Goal: Use online tool/utility: Utilize a website feature to perform a specific function

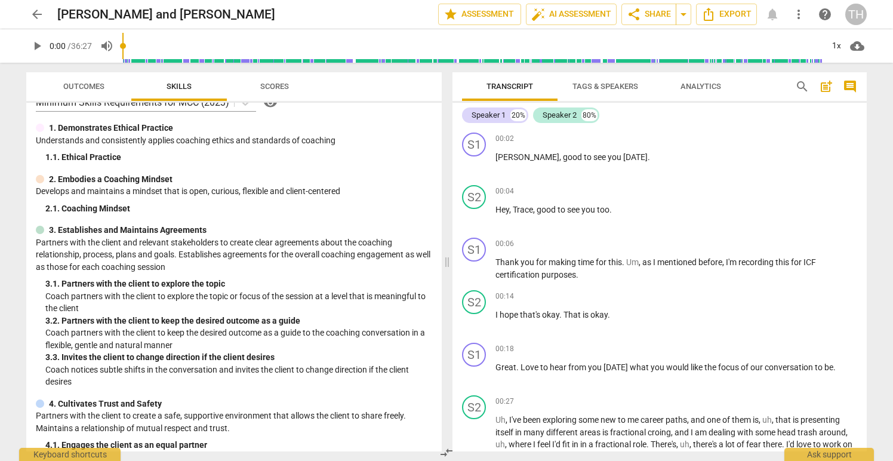
scroll to position [20, 0]
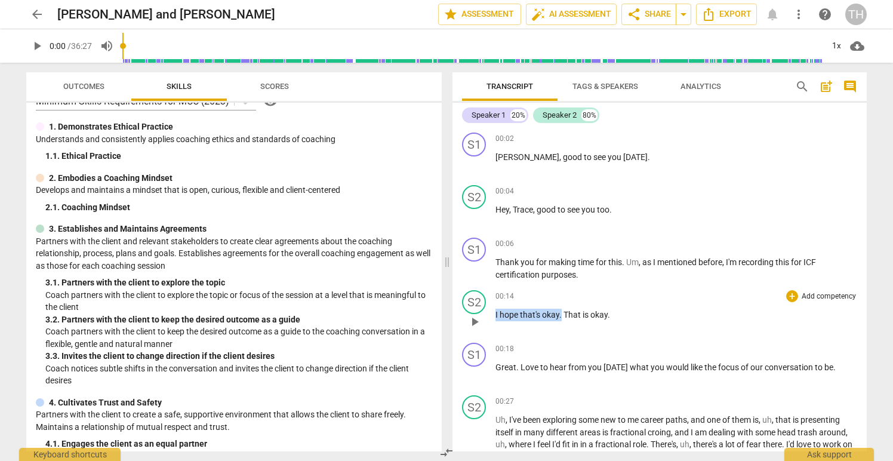
drag, startPoint x: 495, startPoint y: 316, endPoint x: 562, endPoint y: 318, distance: 66.9
click at [562, 318] on p "I hope that's okay . That is okay ." at bounding box center [676, 315] width 362 height 13
click at [593, 273] on p "Thank you for making time for this . Um , as I mentioned before , I'm recording…" at bounding box center [676, 268] width 362 height 24
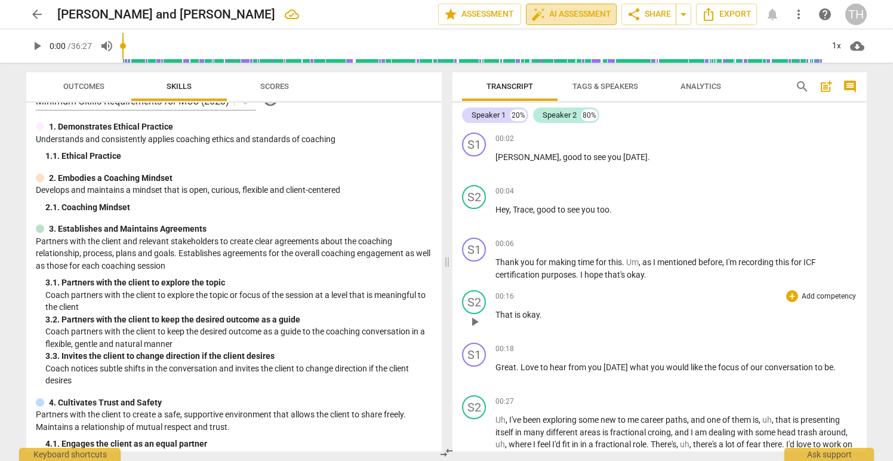
click at [557, 12] on span "auto_fix_high AI Assessment" at bounding box center [571, 14] width 80 height 14
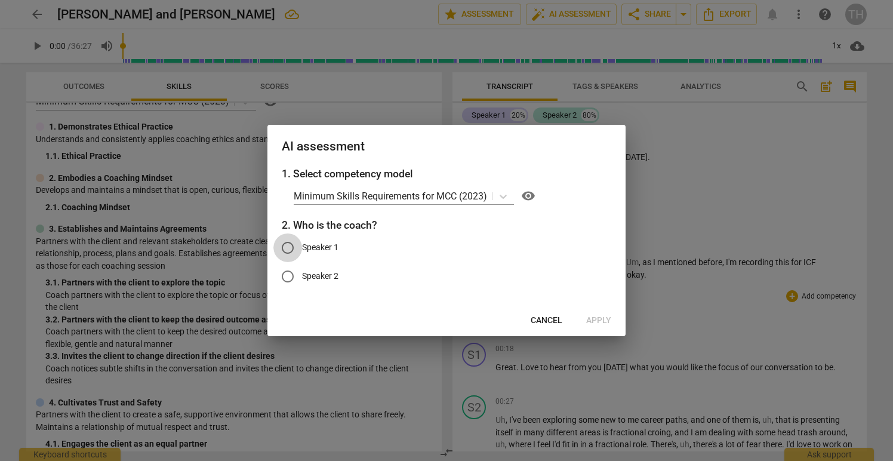
click at [288, 244] on input "Speaker 1" at bounding box center [287, 247] width 29 height 29
radio input "true"
click at [590, 316] on span "Apply" at bounding box center [598, 321] width 25 height 12
